Goal: Task Accomplishment & Management: Complete application form

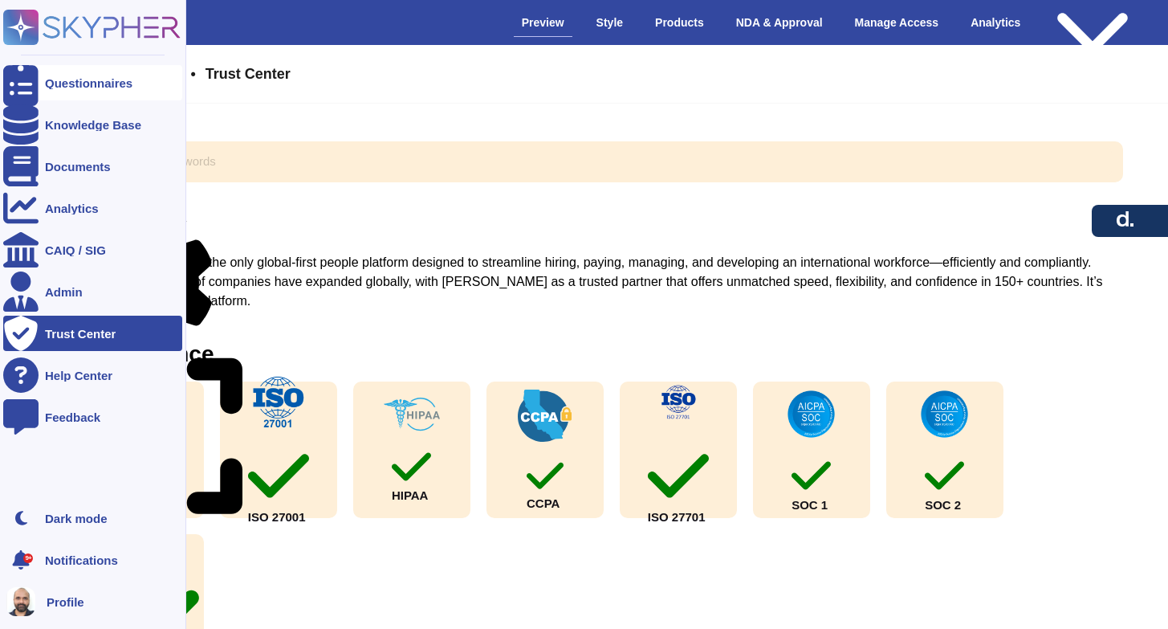
click at [84, 78] on div "Questionnaires" at bounding box center [89, 83] width 88 height 12
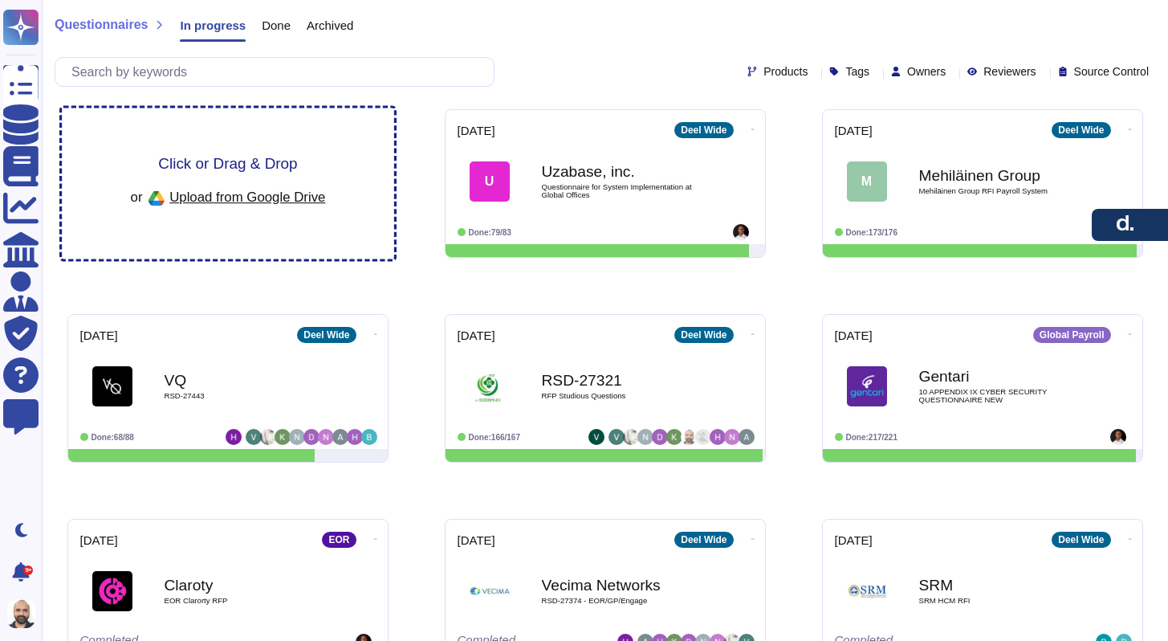
click at [249, 201] on span "Upload from Google Drive" at bounding box center [247, 196] width 156 height 14
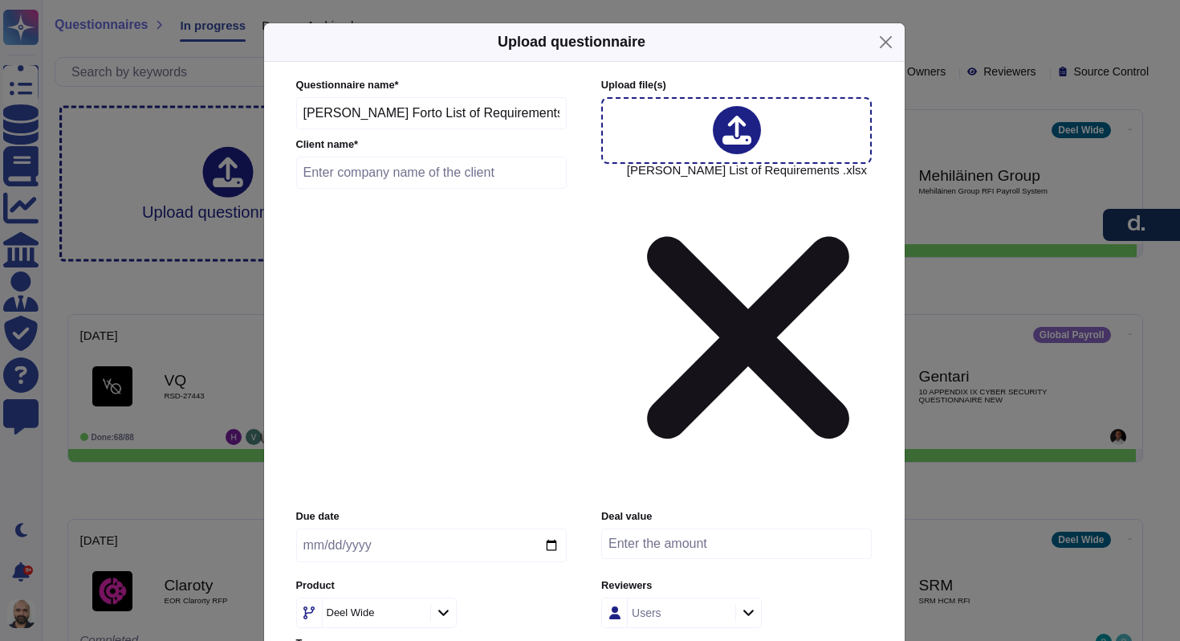
click at [426, 189] on input "text" at bounding box center [431, 173] width 271 height 32
click at [664, 598] on div "Users" at bounding box center [680, 612] width 104 height 29
type input "Forto"
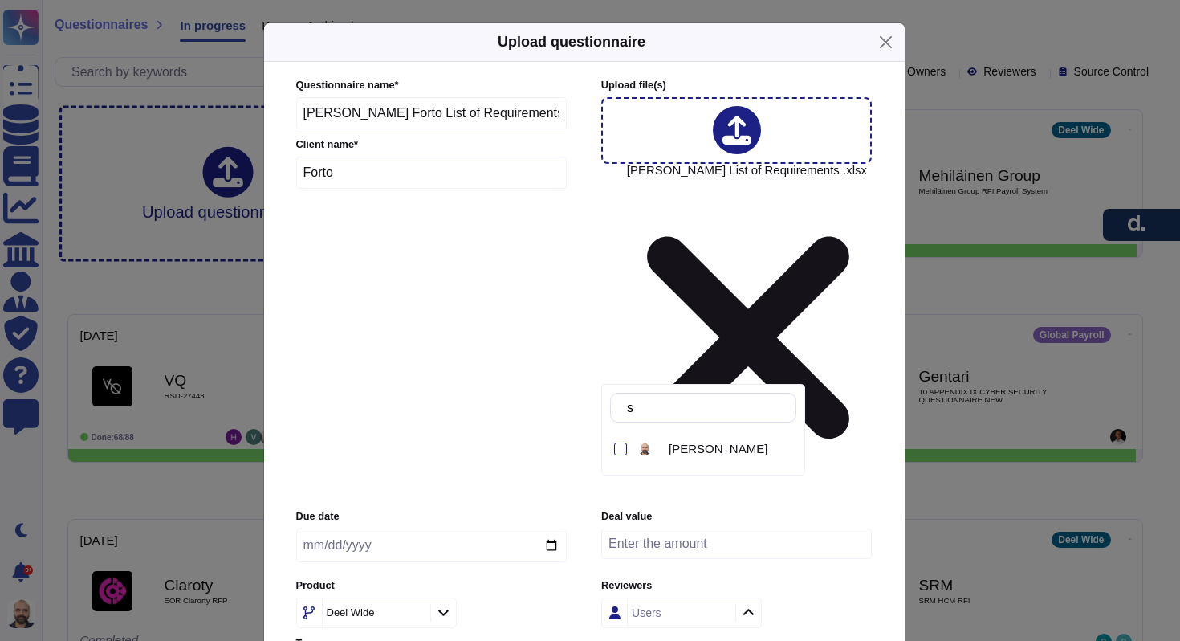
type input "sud"
click at [675, 466] on div "sud [PERSON_NAME]" at bounding box center [703, 430] width 204 height 92
click at [661, 452] on div at bounding box center [648, 448] width 27 height 19
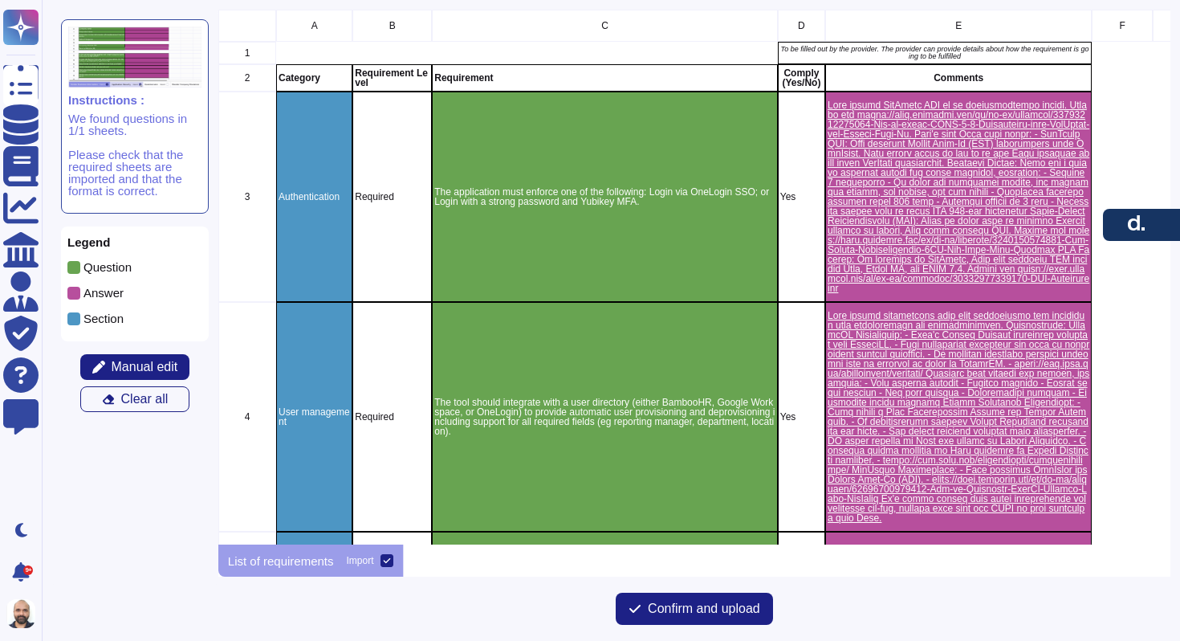
scroll to position [13, 13]
click at [141, 363] on span "Manual edit" at bounding box center [145, 366] width 67 height 13
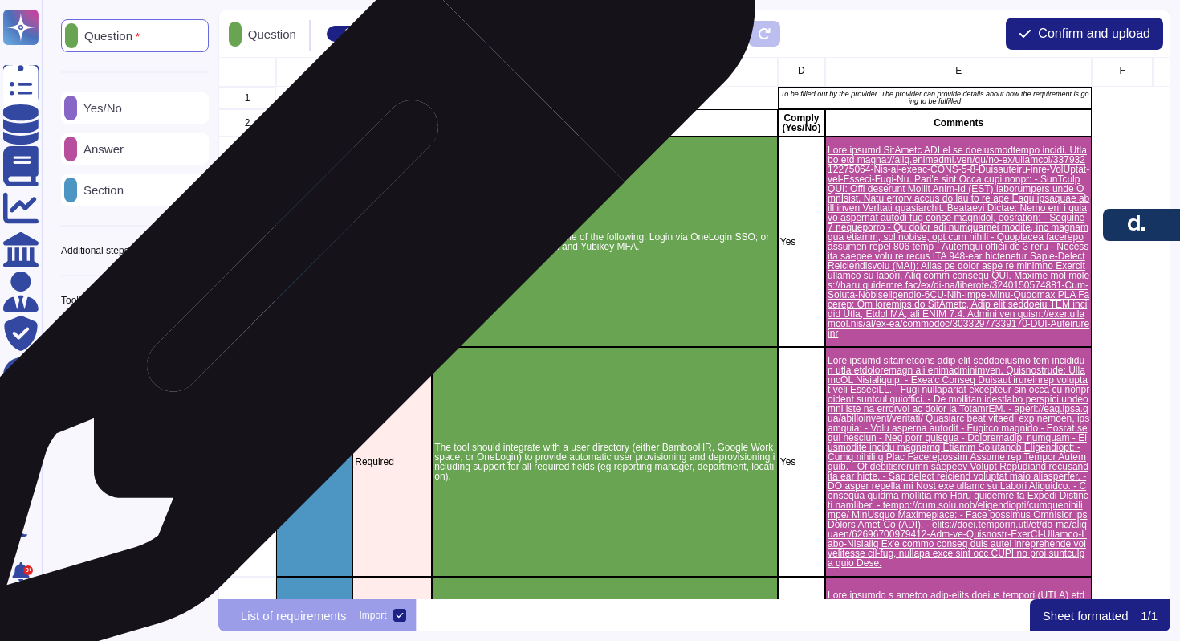
scroll to position [0, 0]
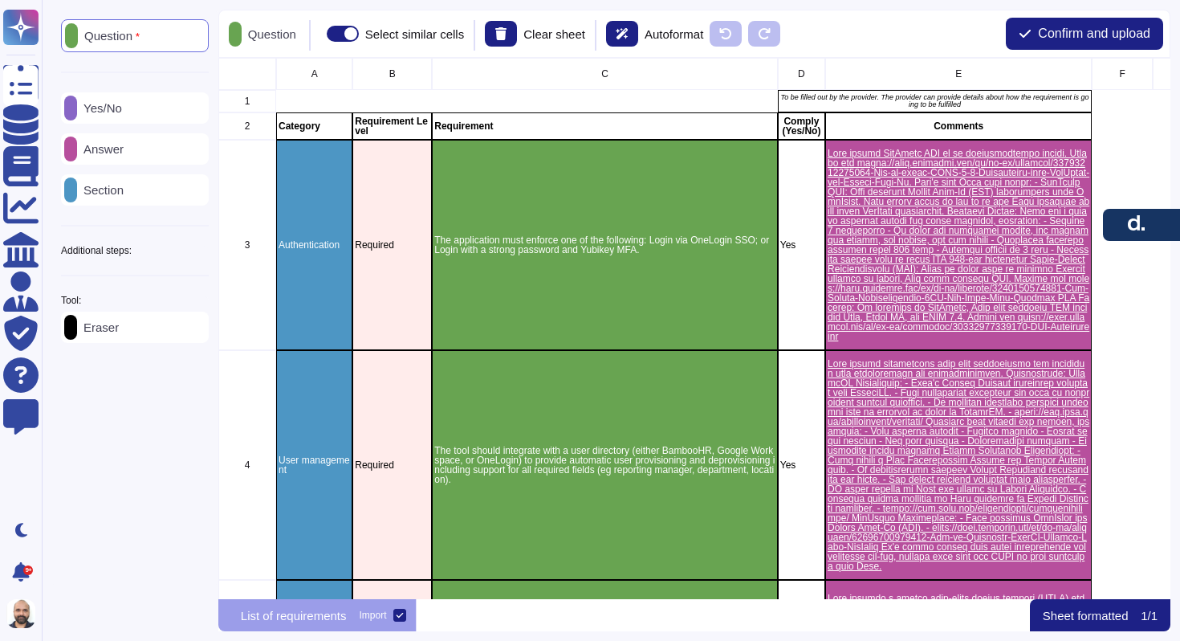
click at [130, 253] on p "Additional steps:" at bounding box center [96, 251] width 71 height 10
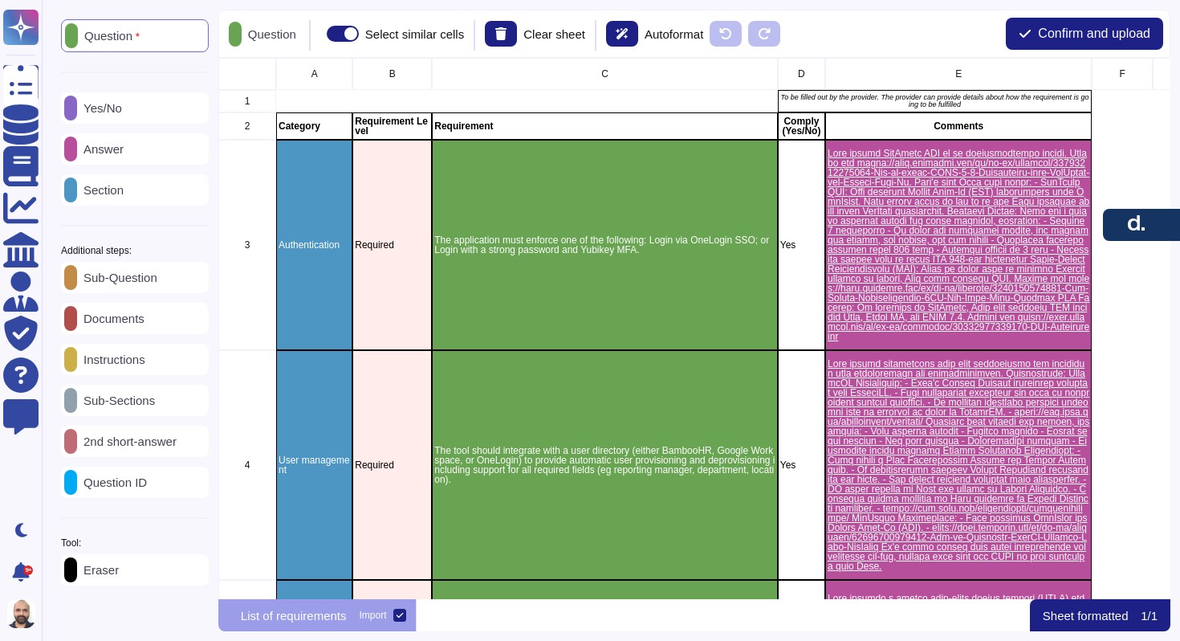
click at [108, 100] on div "Yes/No" at bounding box center [135, 107] width 148 height 31
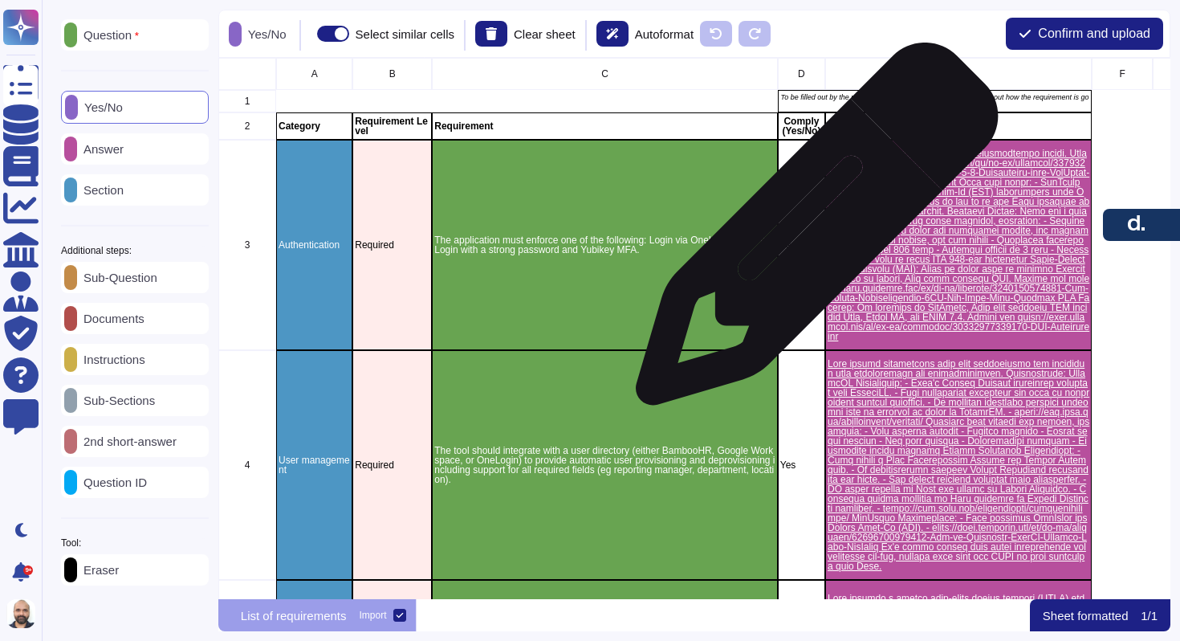
click at [811, 232] on div "Yes" at bounding box center [801, 245] width 47 height 210
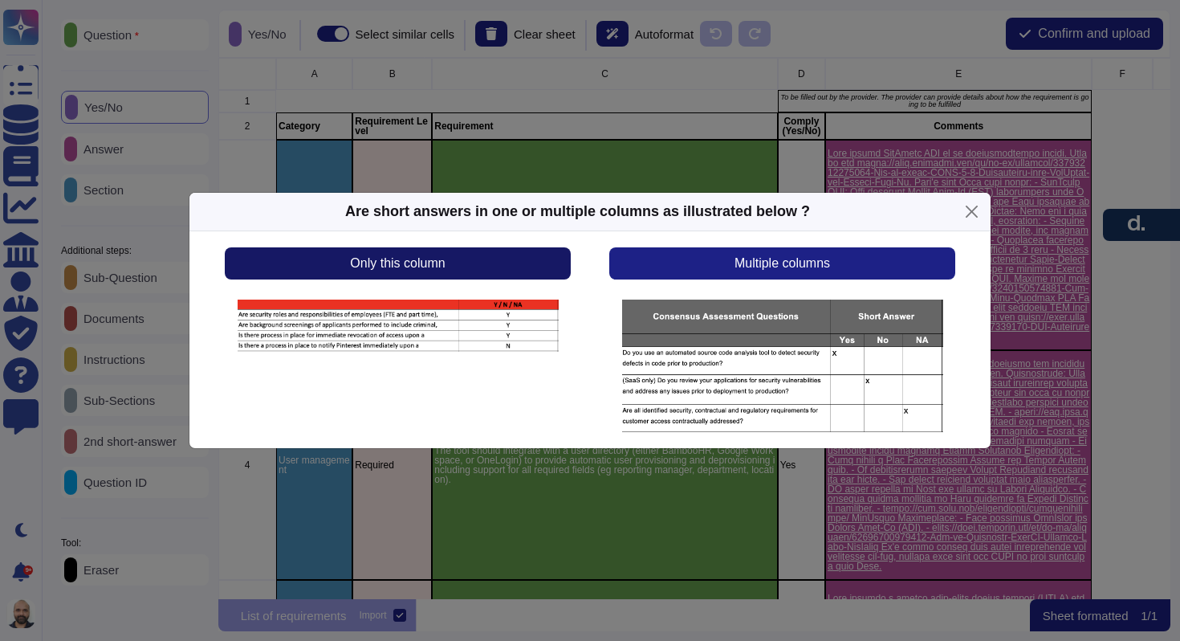
click at [438, 258] on span "Only this column" at bounding box center [397, 263] width 95 height 13
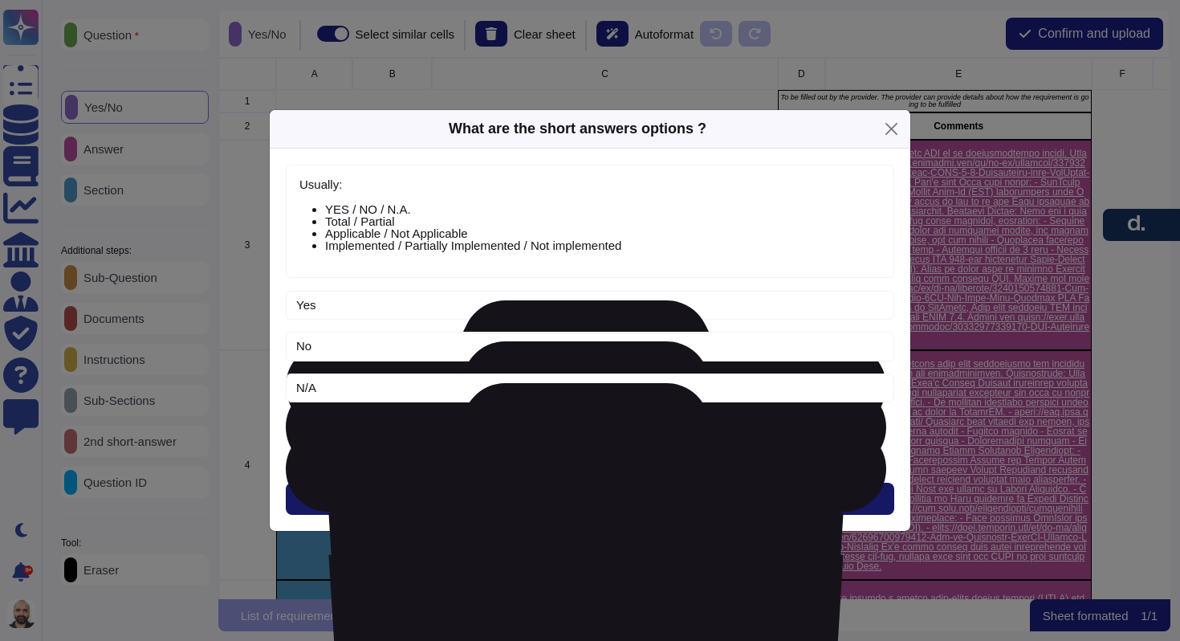
click at [621, 503] on button "Next" at bounding box center [590, 498] width 609 height 32
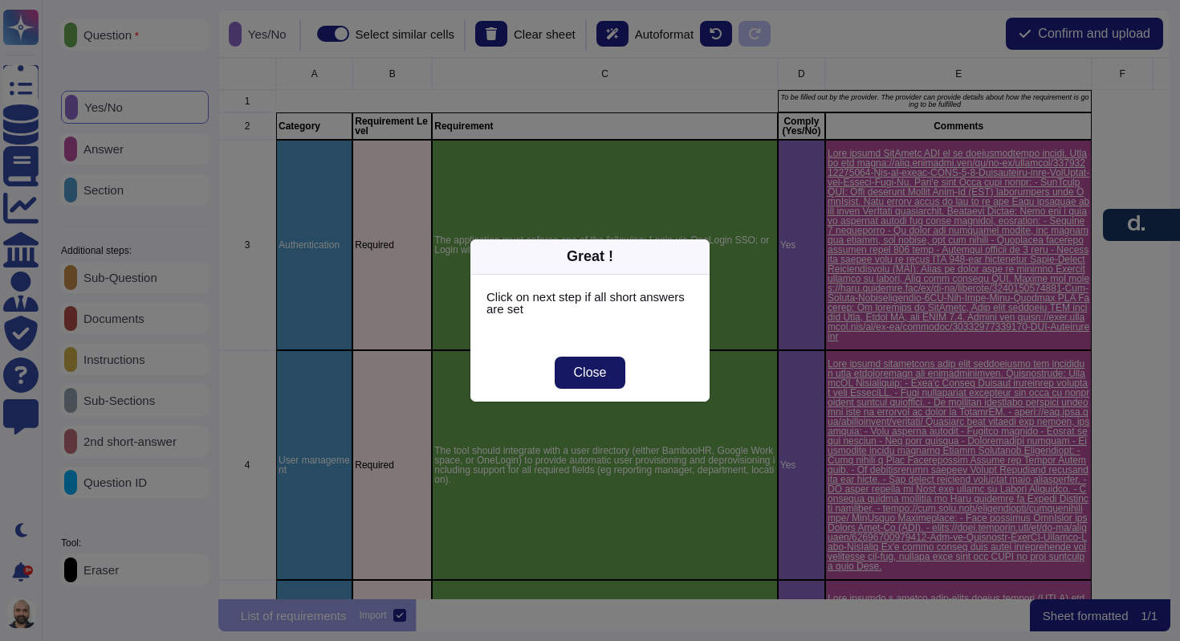
click at [581, 366] on span "Close" at bounding box center [590, 372] width 33 height 13
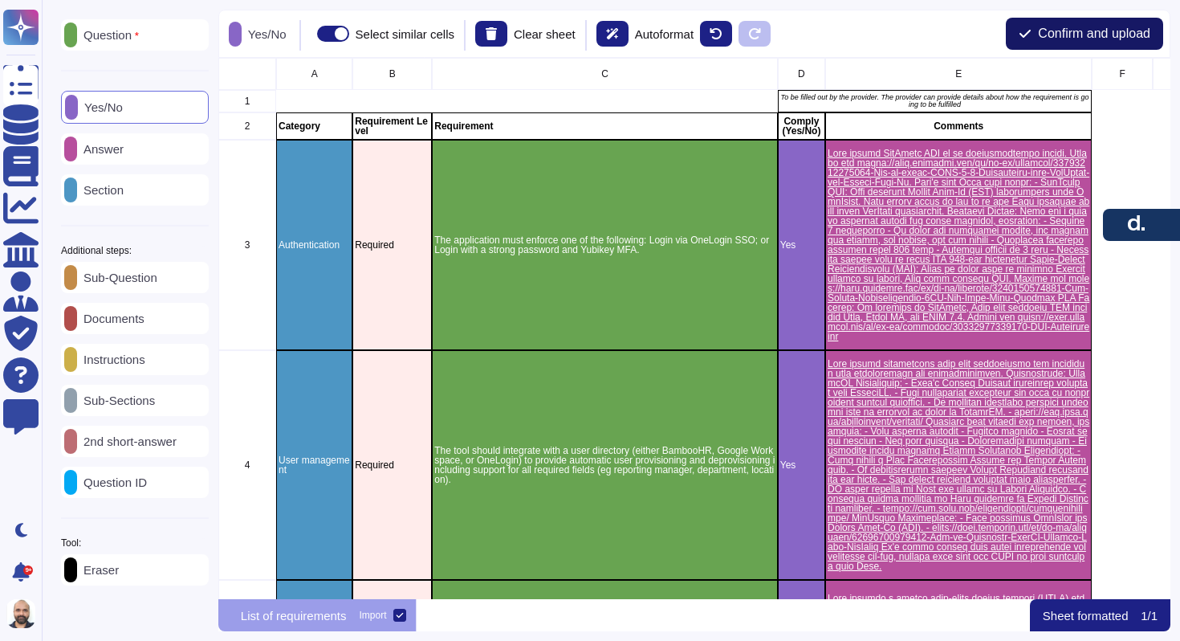
click at [1054, 25] on button "Confirm and upload" at bounding box center [1084, 34] width 157 height 32
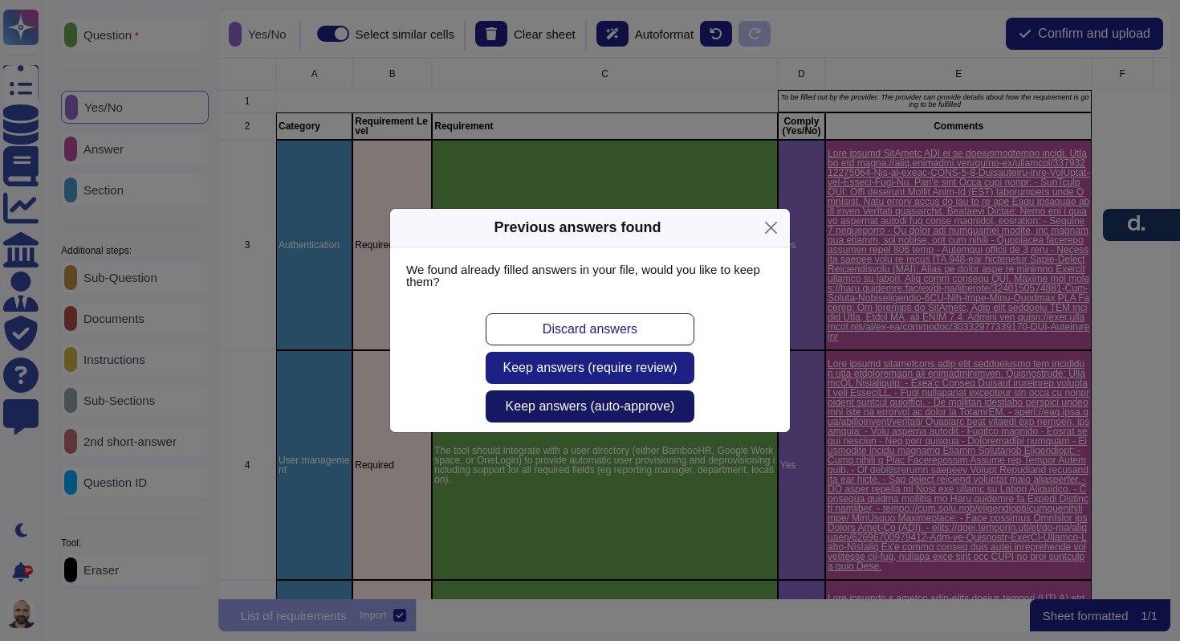
click at [550, 406] on span "Keep answers (auto-approve)" at bounding box center [590, 406] width 169 height 13
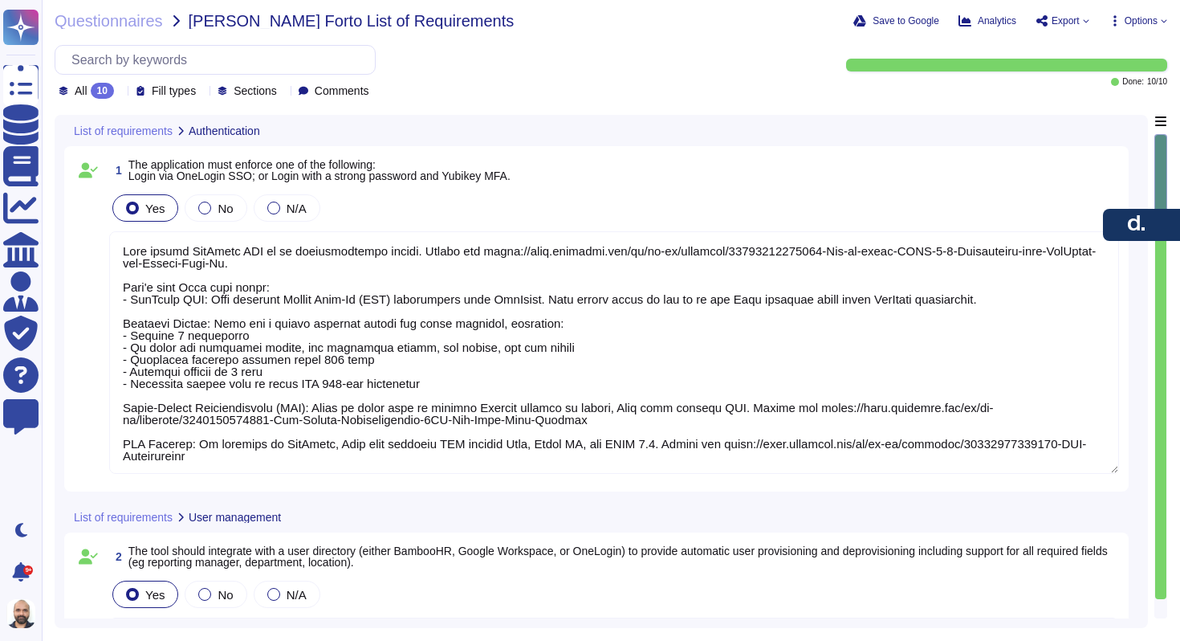
type textarea "[PERSON_NAME] offers OneLogin SSO as an authentication option. Please see [URL]…"
type textarea "[PERSON_NAME] offers integration with user directories for automatic user provi…"
click at [101, 24] on span "Questionnaires" at bounding box center [109, 21] width 108 height 16
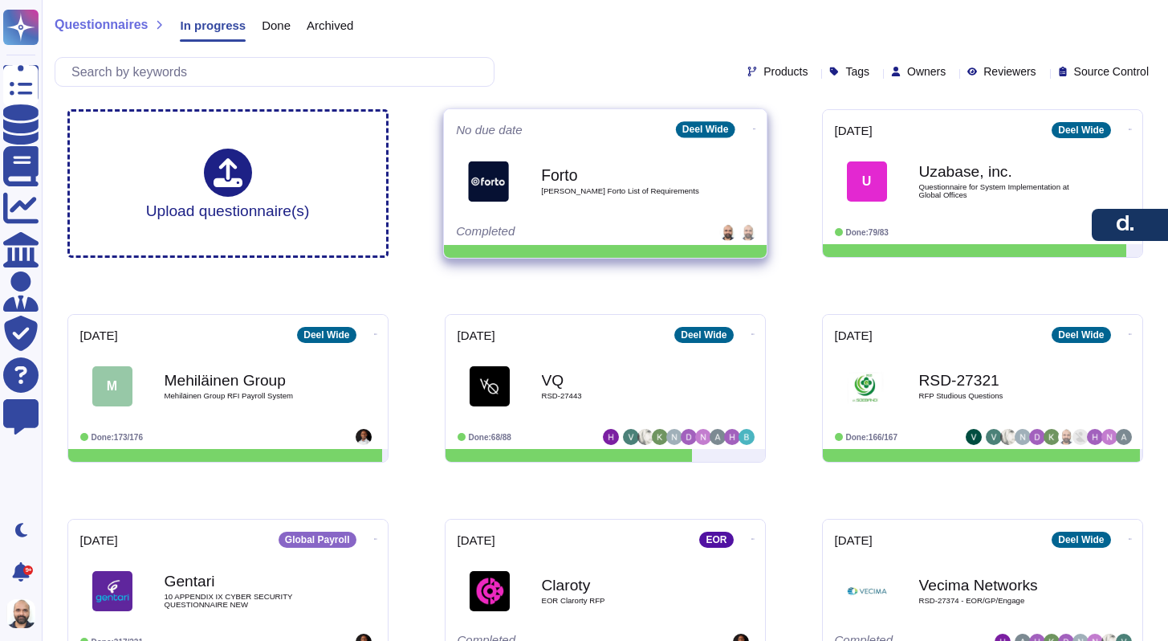
click at [752, 128] on icon at bounding box center [753, 128] width 3 height 1
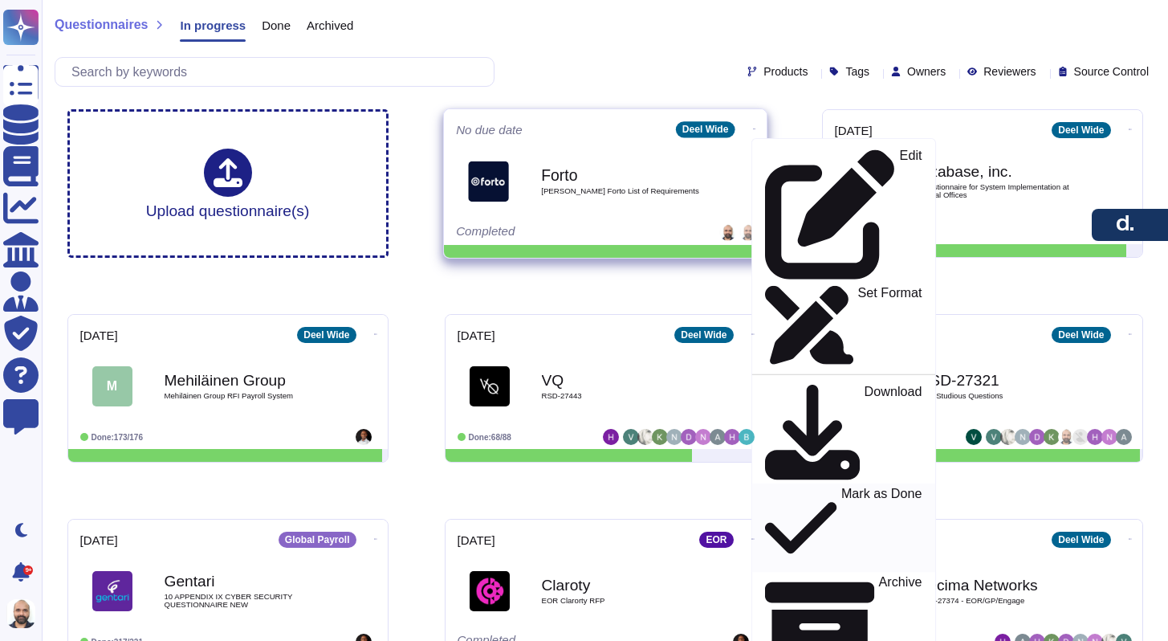
click at [841, 487] on p "Mark as Done" at bounding box center [881, 528] width 81 height 82
